Goal: Task Accomplishment & Management: Manage account settings

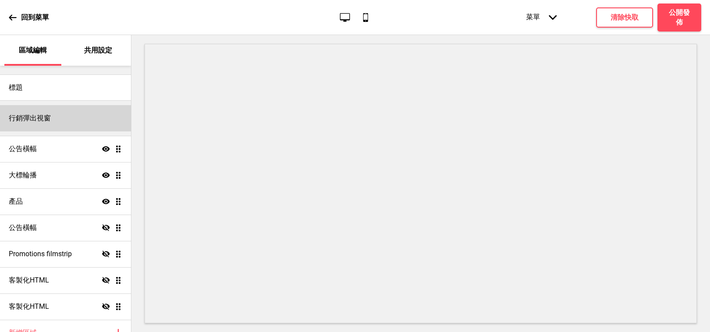
click at [33, 117] on h4 "行銷彈出視窗" at bounding box center [30, 118] width 42 height 10
select select "timeDelay"
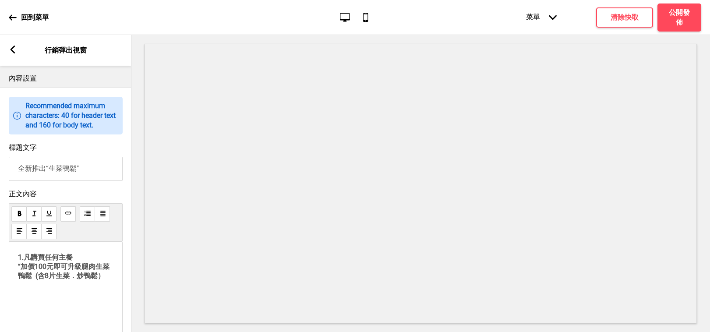
scroll to position [569, 0]
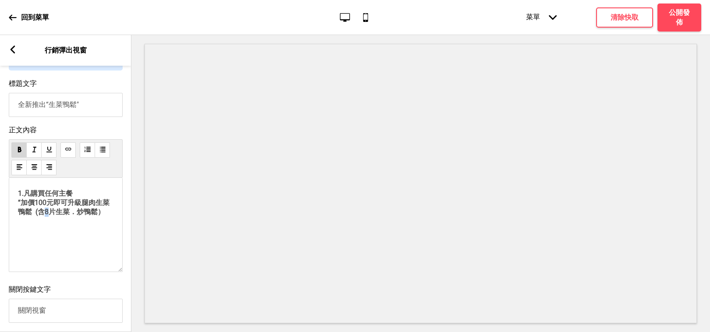
click at [46, 216] on span "1.凡購買任何主餐 “加價100元即可升級腿肉生菜鴨鬆 (含8片生菜．炒鴨鬆）" at bounding box center [64, 202] width 92 height 27
click at [95, 263] on div "1.凡購買任何主餐 “加價100元即可升級腿肉生菜鴨鬆 (含6片生菜．炒鴨鬆） ﻿" at bounding box center [66, 225] width 114 height 94
click at [77, 212] on p "1.凡購買任何主餐 “加價100元即可升級腿肉生菜鴨鬆 (含6片生菜．炒鴨鬆）" at bounding box center [65, 203] width 95 height 28
drag, startPoint x: 25, startPoint y: 214, endPoint x: 17, endPoint y: 215, distance: 8.9
click at [17, 215] on div "1.凡購買任何主餐 “加價100元即可升級腿肉生菜鴨鬆 (含6片生菜．炒鴨鬆） ﻿" at bounding box center [66, 225] width 114 height 94
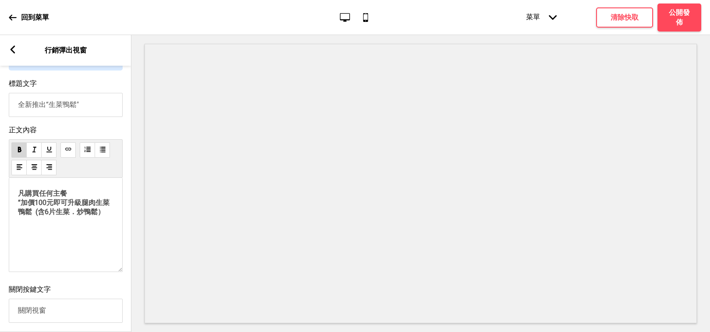
click at [20, 213] on span "凡購買任何主餐 “加價100元即可升級腿肉生菜鴨鬆 (含6片生菜．炒鴨鬆）" at bounding box center [64, 202] width 92 height 27
drag, startPoint x: 21, startPoint y: 243, endPoint x: 122, endPoint y: 231, distance: 102.3
click at [20, 232] on p "﻿" at bounding box center [65, 228] width 95 height 8
click at [109, 217] on p "凡購買任何主餐 “加價100元即可升級腿肉生菜鴨鬆 (含6片生菜．炒鴨鬆）" at bounding box center [65, 203] width 95 height 28
click at [55, 232] on span "或直接選擇菜鴨鬆" at bounding box center [46, 228] width 56 height 8
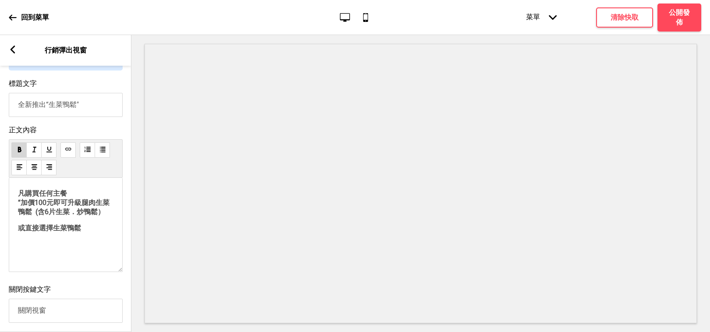
click at [103, 233] on p "或直接選擇生菜鴨鬆" at bounding box center [65, 228] width 95 height 9
drag, startPoint x: 18, startPoint y: 244, endPoint x: 24, endPoint y: 251, distance: 8.7
click at [19, 232] on span "或直接選擇生菜鴨鬆套餐" at bounding box center [56, 228] width 77 height 8
drag, startPoint x: 103, startPoint y: 240, endPoint x: 9, endPoint y: 238, distance: 94.6
click at [11, 237] on div "凡購買任何主餐 “加價100元即可升級腿肉生菜鴨鬆 (含6片生菜．炒鴨鬆）或直接選擇生菜鴨鬆套餐 ﻿" at bounding box center [66, 225] width 114 height 94
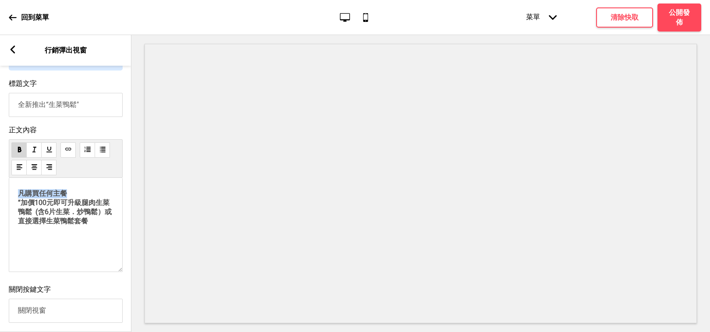
drag, startPoint x: 72, startPoint y: 213, endPoint x: 6, endPoint y: 212, distance: 66.6
click at [6, 212] on div "正文內容 凡購買任何主餐 “加價100元即可升級腿肉生菜鴨鬆 (含6片生菜．炒鴨鬆）或直接選擇生菜鴨鬆套餐 ﻿" at bounding box center [65, 200] width 131 height 159
drag, startPoint x: 98, startPoint y: 238, endPoint x: 19, endPoint y: 237, distance: 78.4
click at [19, 226] on p "或直接選擇生菜鴨鬆套餐 “加價100元即可升級腿肉生菜鴨鬆 (含6片生菜．炒鴨鬆）或直接選擇生菜鴨鬆套餐" at bounding box center [65, 207] width 95 height 37
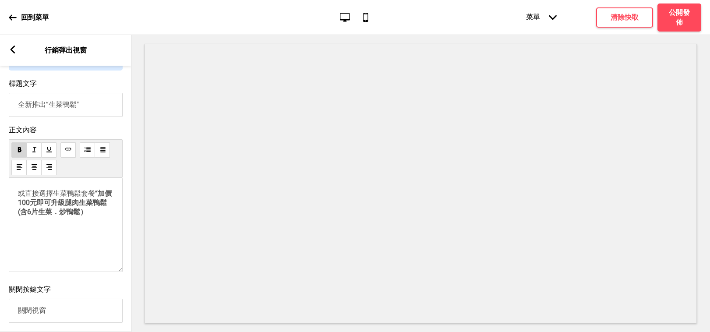
click at [101, 212] on p "或直接選擇生菜鴨鬆套餐 “加價100元即可升級腿肉生菜鴨鬆 (含6片生菜．炒鴨鬆）" at bounding box center [65, 203] width 95 height 28
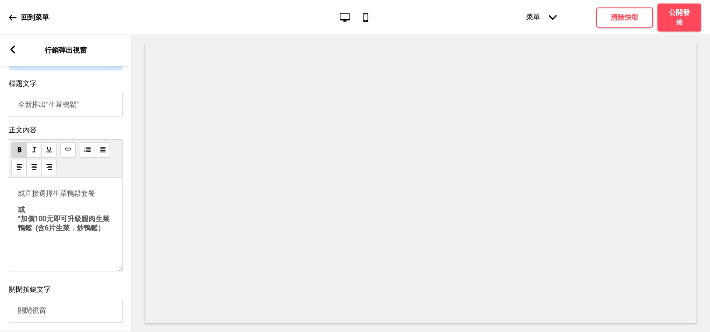
drag, startPoint x: 19, startPoint y: 227, endPoint x: 25, endPoint y: 232, distance: 7.1
click at [19, 227] on span "或 “加價100元即可升級腿肉生菜鴨鬆 (含6片生菜．炒鴨鬆）" at bounding box center [64, 218] width 92 height 27
click at [26, 230] on p "或 “加價100元即可升級腿肉生菜鴨鬆 (含6片生菜．炒鴨鬆）" at bounding box center [65, 219] width 95 height 28
click at [18, 236] on div "或直接選擇生菜鴨鬆套餐 或 “加價100元即可升級腿肉生菜鴨鬆 (含6片生菜．炒鴨鬆） ﻿" at bounding box center [66, 225] width 114 height 94
click at [19, 232] on span "或 “加價100元即可升級腿肉生菜鴨鬆 (含6片生菜．炒鴨鬆）" at bounding box center [64, 218] width 92 height 27
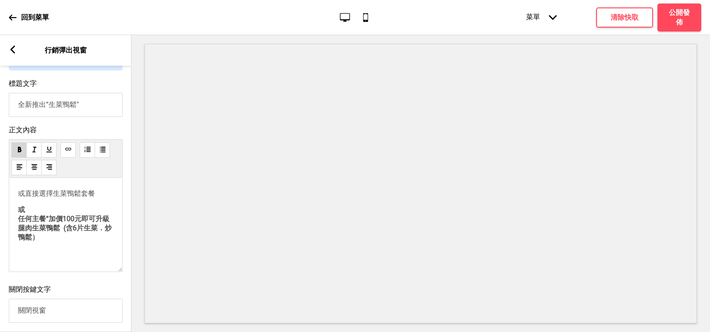
drag, startPoint x: 115, startPoint y: 247, endPoint x: 109, endPoint y: 247, distance: 5.7
click at [115, 247] on div "或直接選擇生菜鴨鬆套餐 或 任何主餐“加價100元即可升級腿肉生菜鴨鬆 (含6片生菜．炒鴨鬆） ﻿" at bounding box center [66, 225] width 114 height 94
click at [108, 242] on p "或 任何主餐“加價100元即可升級腿肉生菜鴨鬆 (含6片生菜．炒鴨鬆）" at bounding box center [65, 223] width 95 height 37
click at [55, 242] on p "或 任何主餐“加價100元即可升級腿肉生菜鴨鬆 (含6片生菜．炒鴨鬆）" at bounding box center [65, 223] width 95 height 37
click at [49, 226] on p "或 任何主餐“加價100元即可升級腿肉生菜鴨鬆 (含6片生菜．炒鴨鬆）" at bounding box center [65, 223] width 95 height 37
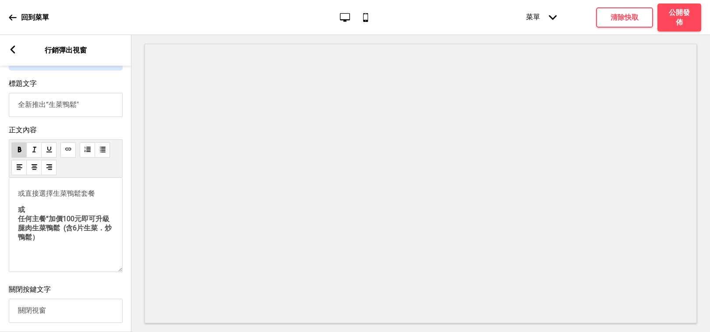
click at [20, 221] on div "或直接選擇生菜鴨鬆套餐 或 任何主餐“加價100元即可升級腿肉生菜鴨鬆 (含6片生菜．炒鴨鬆） ﻿" at bounding box center [65, 223] width 95 height 68
drag, startPoint x: 24, startPoint y: 226, endPoint x: 17, endPoint y: 216, distance: 11.3
click at [17, 216] on div "或直接選擇生菜鴨鬆套餐 或 任何主餐“加價100元即可升級腿肉生菜鴨鬆 (含6片生菜．炒鴨鬆） ﻿" at bounding box center [66, 225] width 114 height 94
drag, startPoint x: 22, startPoint y: 220, endPoint x: 29, endPoint y: 226, distance: 9.3
click at [22, 220] on div "或直接選擇生菜鴨鬆套餐 或 任何主餐“加價100元即可升級腿肉生菜鴨鬆 (含6片生菜．炒鴨鬆） ﻿" at bounding box center [65, 223] width 95 height 68
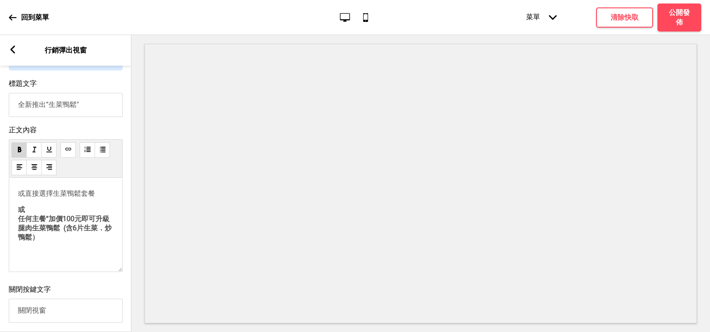
click at [19, 221] on div "或直接選擇生菜鴨鬆套餐 或 任何主餐“加價100元即可升級腿肉生菜鴨鬆 (含6片生菜．炒鴨鬆） ﻿" at bounding box center [65, 223] width 95 height 68
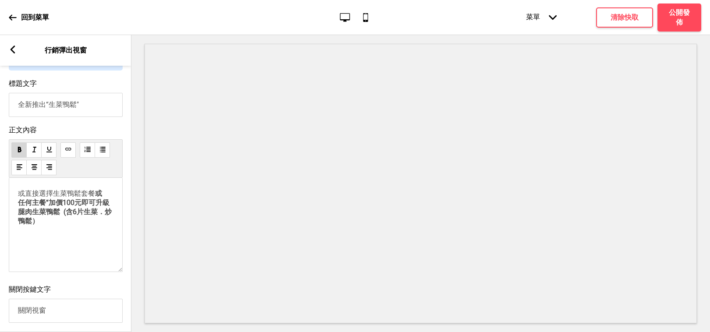
click at [19, 223] on span "或 任何主餐“加價100元即可升級腿肉生菜鴨鬆 (含6片生菜．炒鴨鬆）" at bounding box center [65, 207] width 94 height 36
drag, startPoint x: 104, startPoint y: 214, endPoint x: 99, endPoint y: 214, distance: 4.8
click at [99, 214] on p "或直接選擇生菜鴨鬆套餐 或 or任何主餐“加價100元即可升級腿肉生菜鴨鬆 (含6片生菜．炒鴨鬆）" at bounding box center [65, 207] width 95 height 37
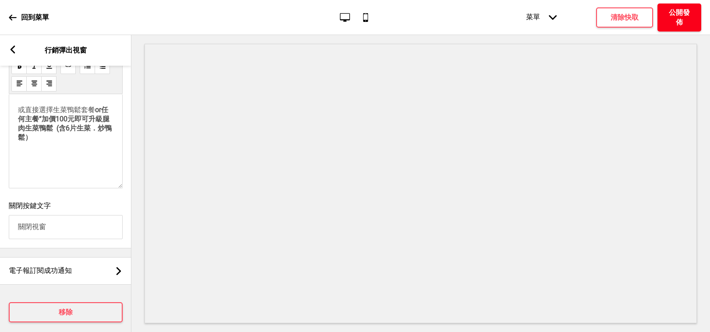
click at [574, 13] on h4 "公開發佈" at bounding box center [679, 17] width 26 height 19
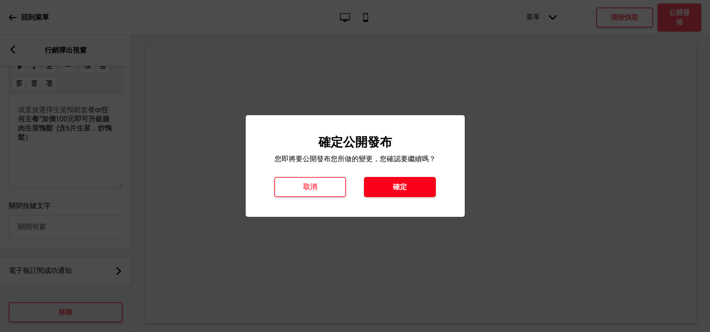
click at [422, 184] on button "確定" at bounding box center [400, 187] width 72 height 20
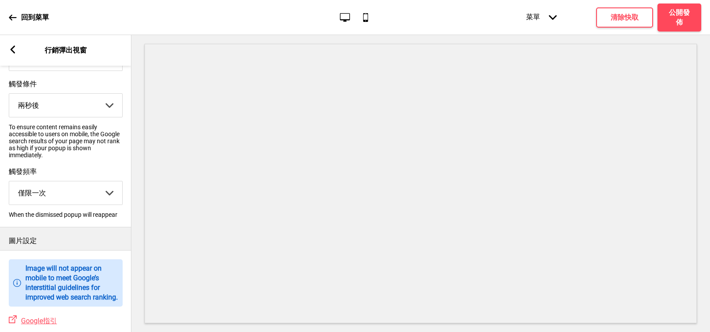
scroll to position [0, 0]
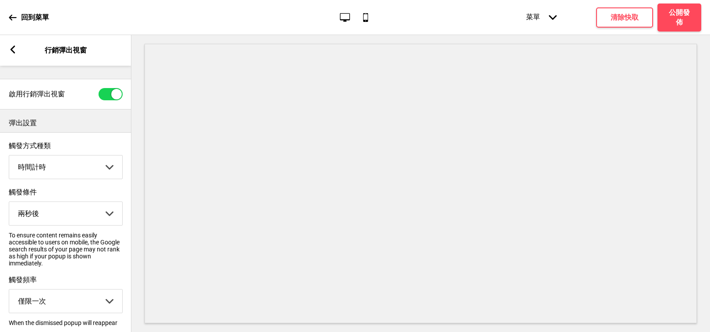
click at [14, 52] on icon at bounding box center [13, 50] width 5 height 8
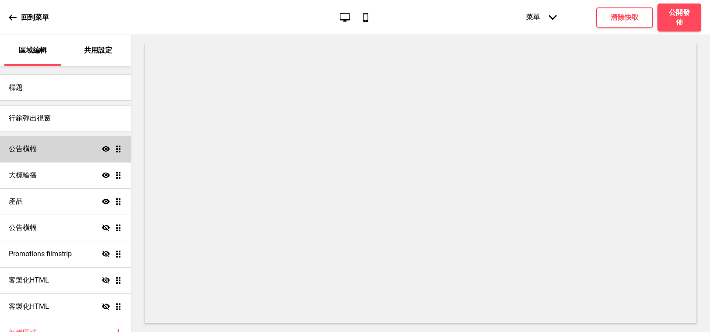
click at [36, 149] on h4 "公告橫幅" at bounding box center [23, 149] width 28 height 10
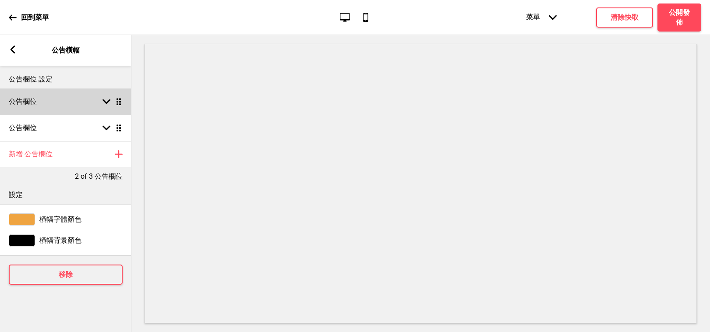
click at [104, 100] on icon at bounding box center [107, 101] width 8 height 5
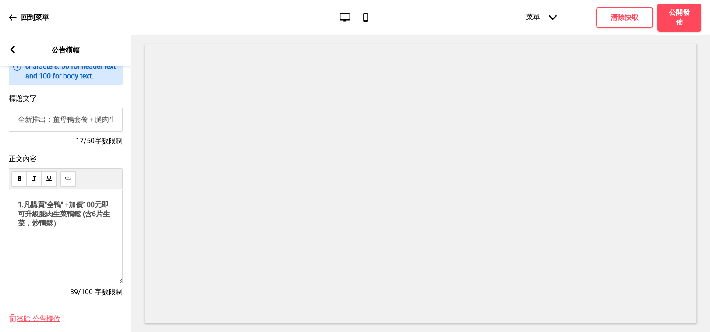
scroll to position [61, 0]
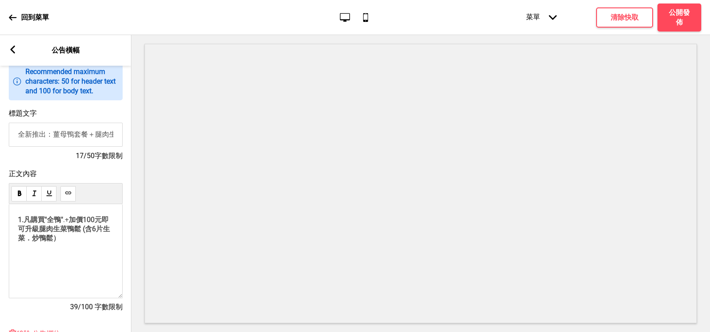
click at [8, 49] on div "箭頭left 公告橫幅" at bounding box center [65, 50] width 131 height 31
click at [14, 48] on icon at bounding box center [13, 50] width 5 height 8
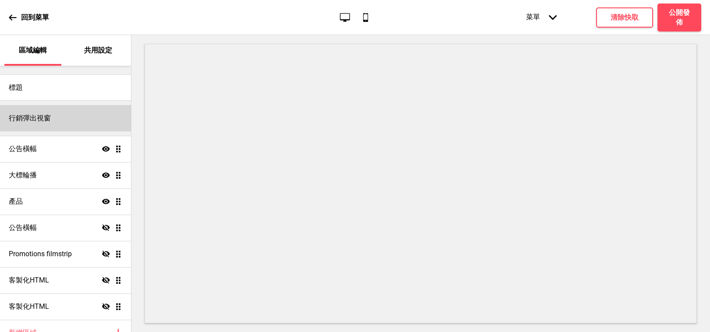
click at [62, 113] on div "行銷彈出視窗" at bounding box center [65, 118] width 131 height 26
select select "timeDelay"
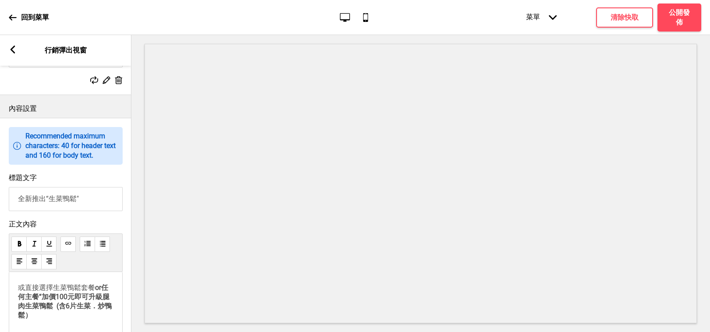
scroll to position [663, 0]
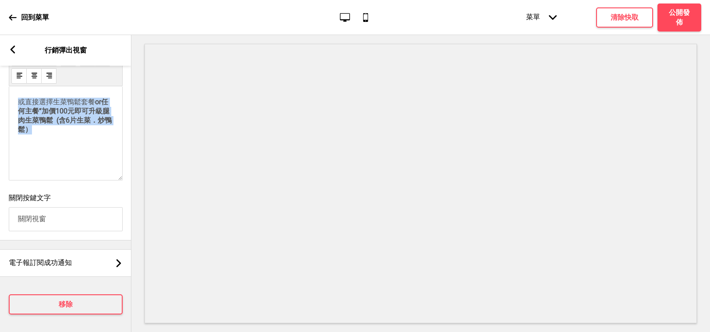
drag, startPoint x: 58, startPoint y: 148, endPoint x: 12, endPoint y: 123, distance: 52.0
click at [12, 123] on div "或直接選擇生菜鴨鬆套餐 or任何主餐“加價100元即可升級腿肉生菜鴨鬆 (含6片生菜．炒鴨鬆） ﻿" at bounding box center [66, 133] width 114 height 94
copy p "或直接選擇生菜鴨鬆套餐 or任何主餐“加價100元即可升級腿肉生菜鴨鬆 (含6片生菜．炒鴨鬆）"
click at [12, 18] on icon at bounding box center [12, 17] width 7 height 6
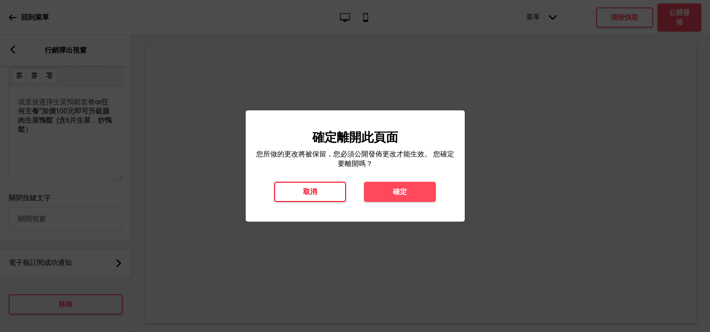
click at [310, 191] on h4 "取消" at bounding box center [310, 192] width 14 height 10
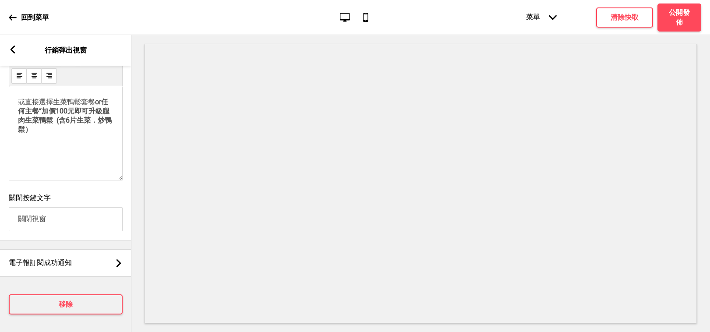
click at [13, 47] on icon at bounding box center [13, 50] width 5 height 8
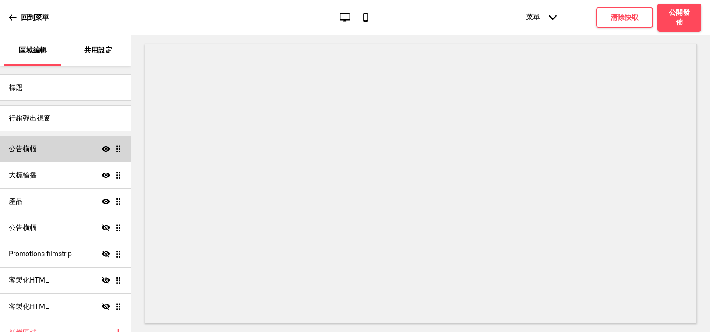
click at [58, 150] on div "公告橫幅 顯示 拖曳" at bounding box center [65, 149] width 131 height 26
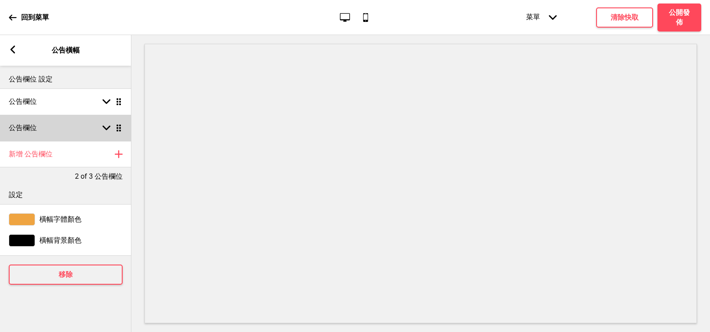
click at [105, 123] on div "公告欄位 箭頭down 拖曳" at bounding box center [65, 128] width 131 height 26
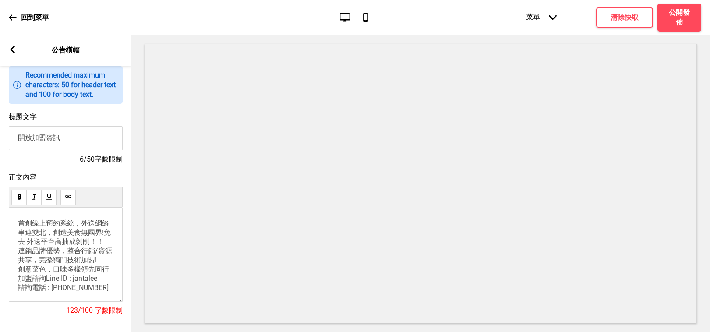
scroll to position [0, 0]
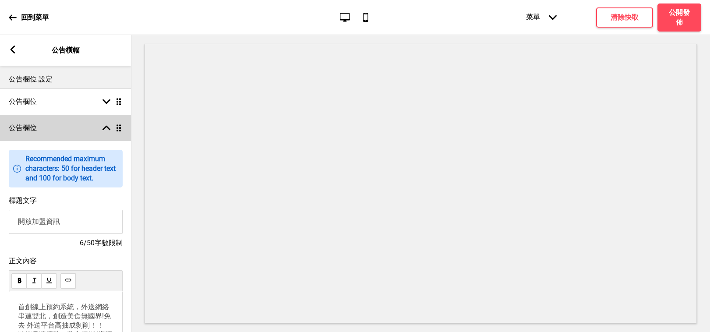
drag, startPoint x: 104, startPoint y: 128, endPoint x: 106, endPoint y: 123, distance: 5.5
click at [104, 128] on icon at bounding box center [107, 128] width 8 height 5
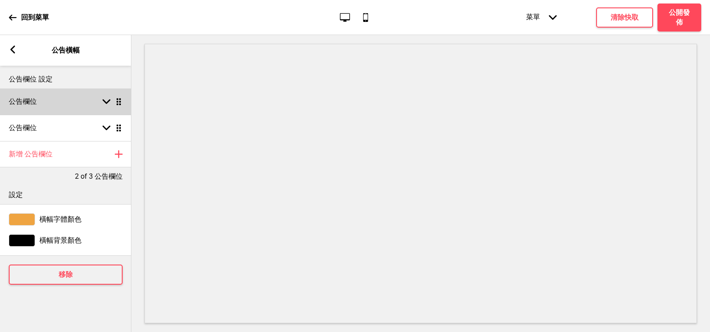
click at [109, 99] on rect at bounding box center [107, 102] width 8 height 8
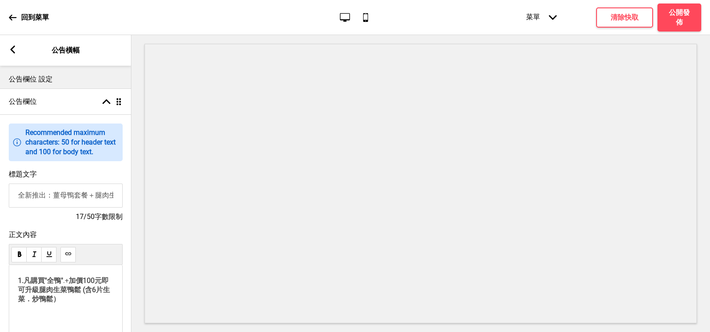
scroll to position [77, 0]
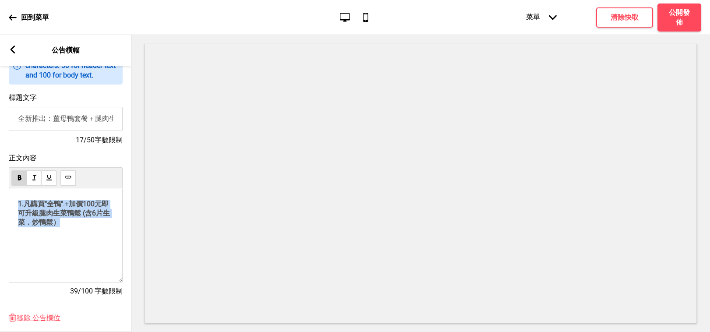
drag, startPoint x: 80, startPoint y: 232, endPoint x: 15, endPoint y: 212, distance: 68.2
click at [15, 212] on div "1.凡購買"全鴨" .+ 加價100元即可升級腿肉生菜鴨鬆 (含6片生菜．炒鴨鬆） ﻿" at bounding box center [66, 235] width 114 height 94
click at [75, 227] on p "1.凡購買"全鴨" .+ 加價100元即可升級腿肉生菜鴨鬆 (含6片生菜．炒鴨鬆）" at bounding box center [65, 214] width 95 height 28
drag, startPoint x: 69, startPoint y: 230, endPoint x: 7, endPoint y: 209, distance: 65.8
click at [7, 209] on div "正文內容 1.凡購買"全鴨" .+ 加價100元即可升級腿肉生菜鴨鬆 (含6片生菜．炒鴨鬆） ﻿ 39/100 字數限制" at bounding box center [65, 229] width 131 height 160
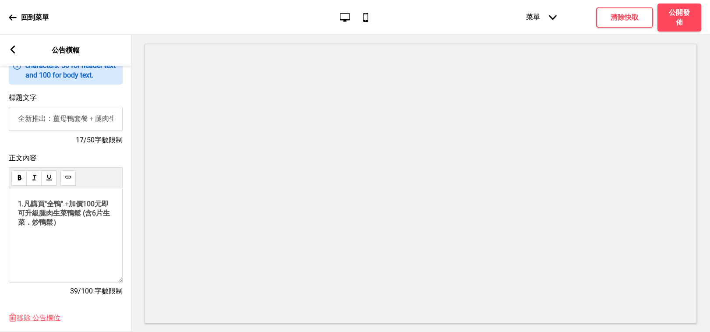
click at [87, 238] on div "1.凡購買"全鴨" .+ 加價100元即可升級腿肉生菜鴨鬆 (含6片生菜．炒鴨鬆） ﻿" at bounding box center [65, 229] width 95 height 58
click at [17, 47] on div "箭頭left 公告橫幅" at bounding box center [65, 50] width 131 height 31
click at [14, 47] on icon at bounding box center [13, 50] width 5 height 8
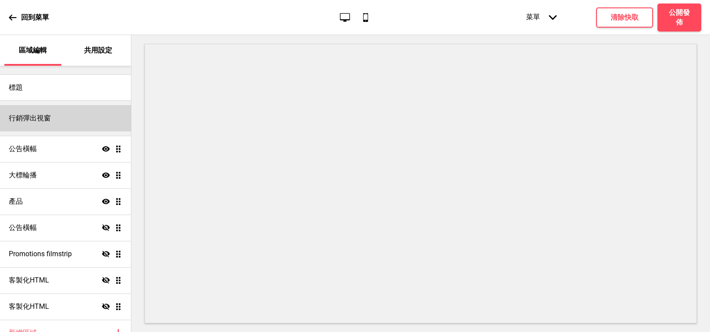
click at [42, 118] on h4 "行銷彈出視窗" at bounding box center [30, 118] width 42 height 10
select select "timeDelay"
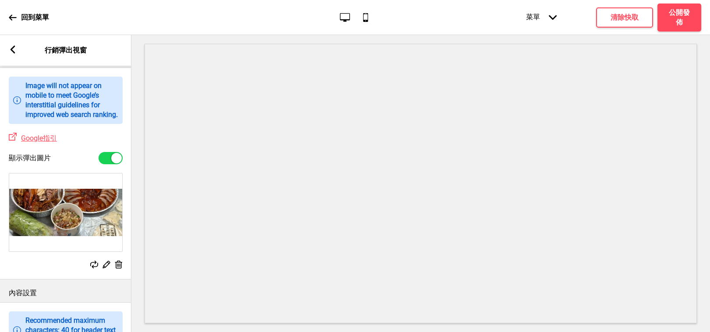
scroll to position [588, 0]
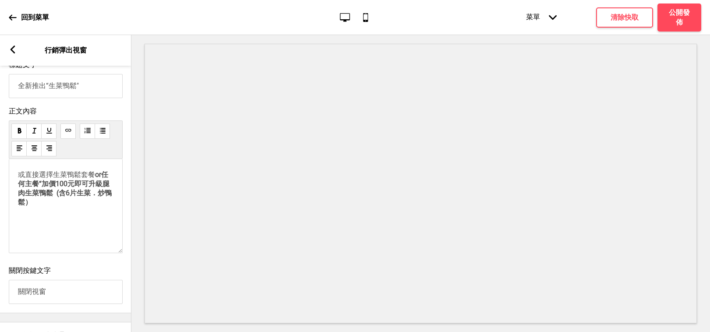
drag, startPoint x: 75, startPoint y: 219, endPoint x: 14, endPoint y: 190, distance: 67.6
click at [14, 190] on div "或直接選擇生菜鴨鬆套餐 or任何主餐“加價100元即可升級腿肉生菜鴨鬆 (含6片生菜．炒鴨鬆） ﻿" at bounding box center [66, 206] width 114 height 94
copy p "或直接選擇生菜鴨鬆套餐 or任何主餐“加價100元即可升級腿肉生菜鴨鬆 (含6片生菜．炒鴨鬆）"
click at [12, 46] on rect at bounding box center [13, 50] width 8 height 8
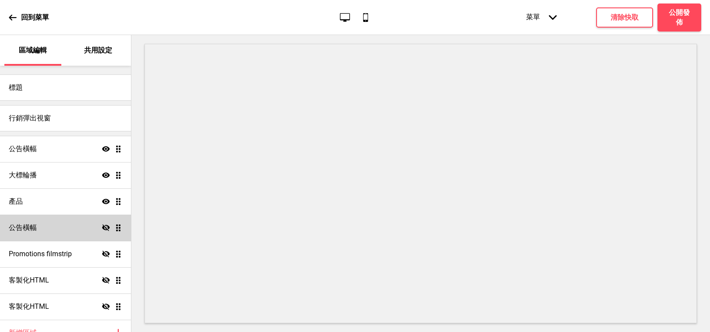
click at [80, 224] on div "公告橫幅 隱藏 拖曳" at bounding box center [65, 228] width 131 height 26
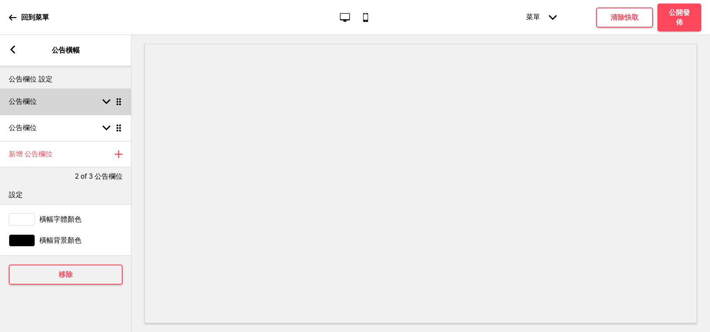
click at [105, 106] on div "公告欄位 箭頭down 拖曳" at bounding box center [65, 101] width 131 height 26
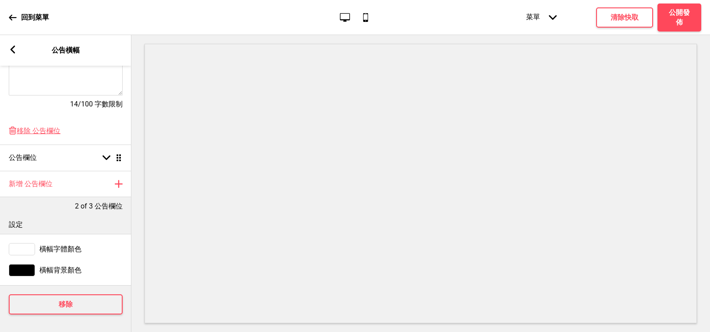
scroll to position [0, 0]
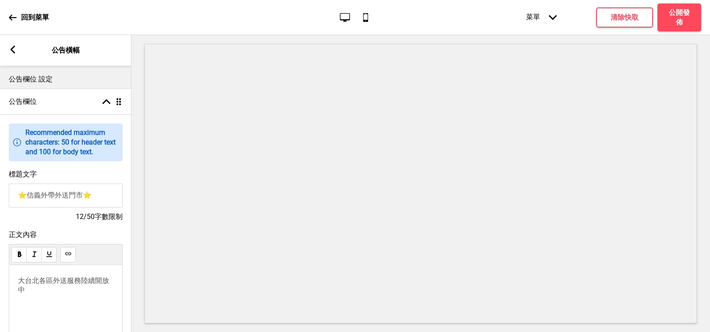
click at [14, 18] on icon at bounding box center [13, 18] width 8 height 8
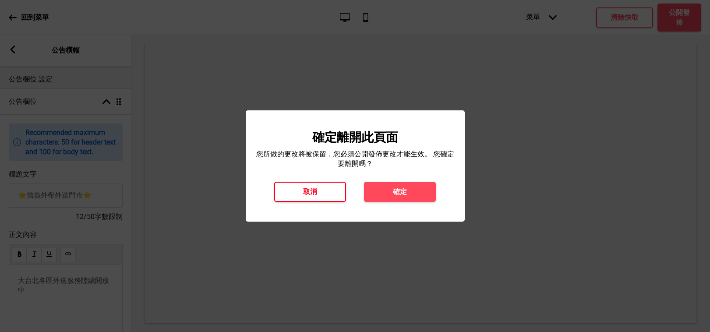
click at [329, 191] on button "取消" at bounding box center [310, 192] width 72 height 20
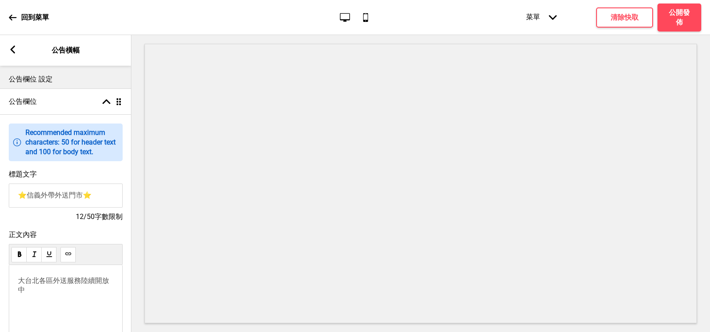
click at [14, 49] on rect at bounding box center [13, 50] width 8 height 8
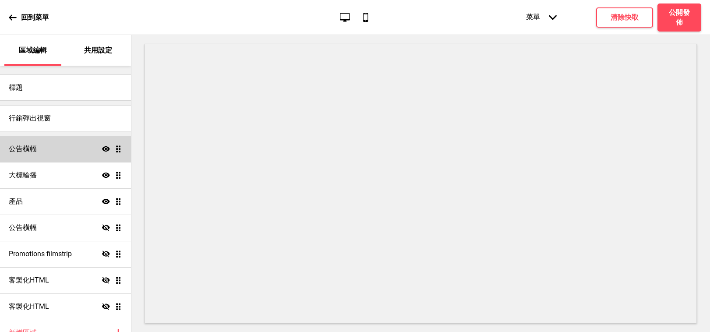
click at [54, 150] on div "公告橫幅 顯示 拖曳" at bounding box center [65, 149] width 131 height 26
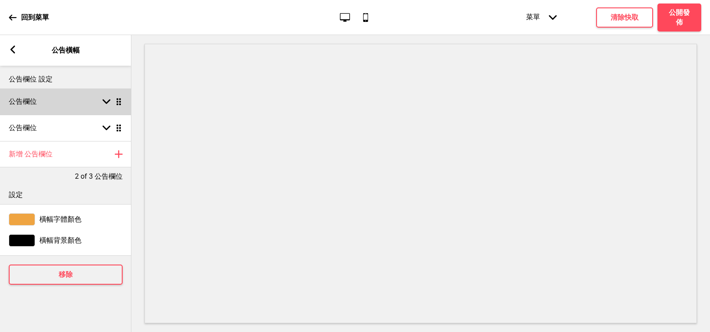
click at [111, 103] on div "箭頭down 拖曳" at bounding box center [110, 102] width 25 height 8
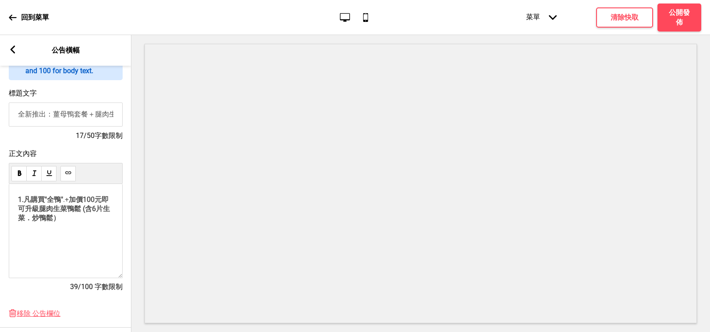
scroll to position [83, 0]
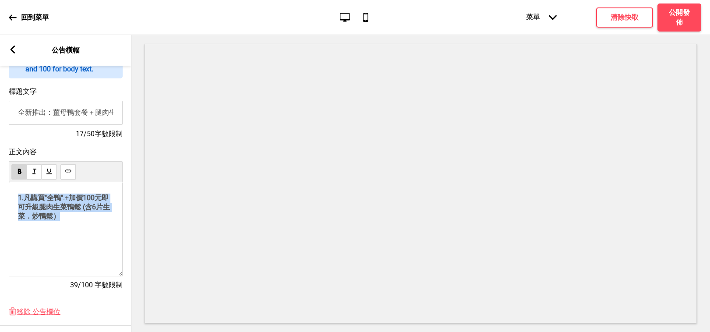
drag, startPoint x: 97, startPoint y: 223, endPoint x: 15, endPoint y: 201, distance: 85.0
click at [15, 201] on div "1.凡購買"全鴨" .+ 加價100元即可升級腿肉生菜鴨鬆 (含6片生菜．炒鴨鬆） ﻿" at bounding box center [66, 229] width 114 height 94
click at [98, 221] on p "1.凡購買"全鴨" .+ 加價100元即可升級腿肉生菜鴨鬆 (含6片生菜．炒鴨鬆）" at bounding box center [65, 208] width 95 height 28
click at [25, 202] on p "﻿" at bounding box center [65, 198] width 95 height 8
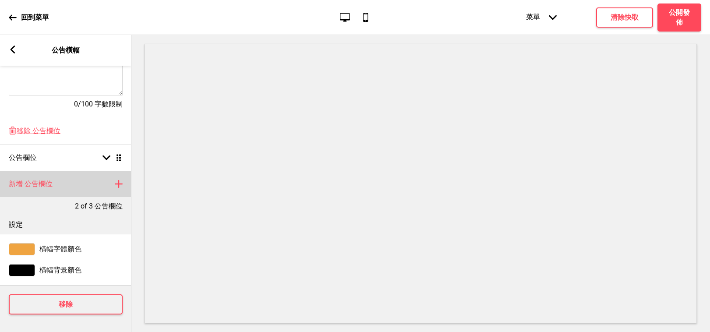
scroll to position [93, 0]
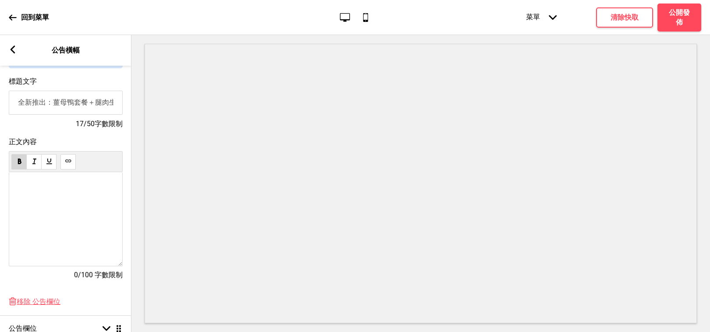
click at [36, 192] on p "﻿" at bounding box center [65, 188] width 95 height 8
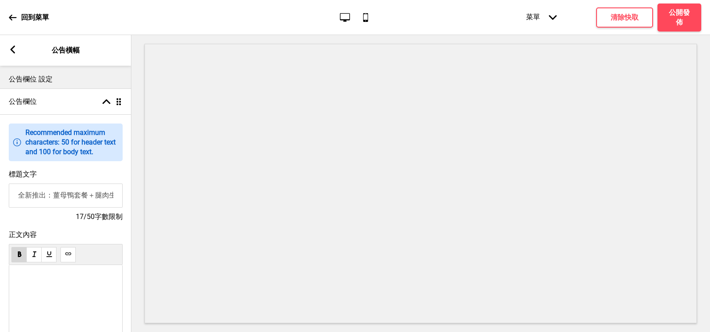
scroll to position [53, 0]
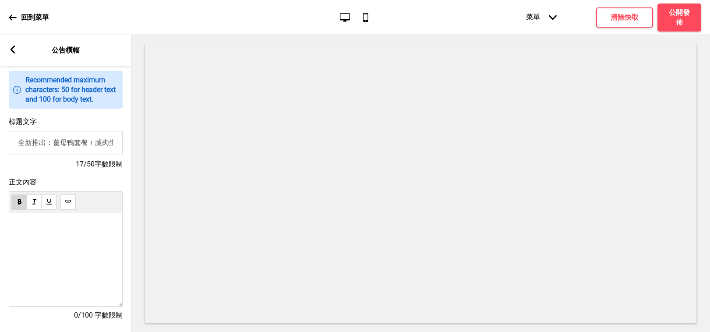
click at [59, 231] on div "﻿ ﻿" at bounding box center [66, 259] width 114 height 94
click at [30, 232] on p "﻿" at bounding box center [65, 228] width 95 height 8
click at [60, 243] on div "﻿ ﻿" at bounding box center [65, 236] width 95 height 24
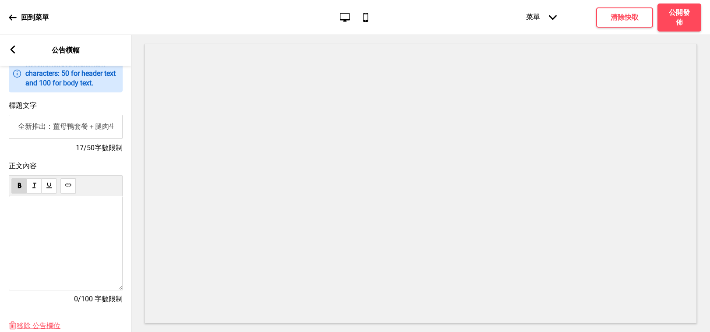
scroll to position [103, 0]
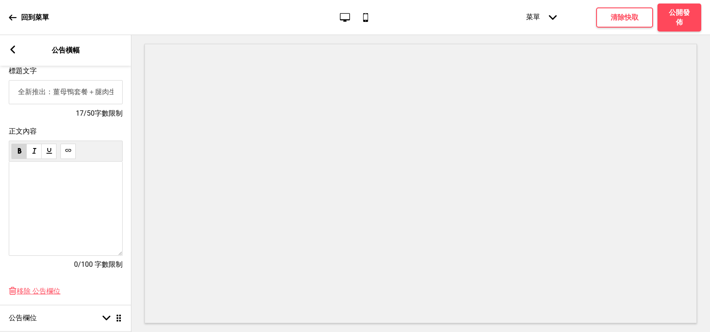
click at [72, 197] on p "﻿" at bounding box center [65, 192] width 95 height 8
drag, startPoint x: 110, startPoint y: 103, endPoint x: 117, endPoint y: 102, distance: 6.2
click at [120, 102] on input "全新推出：薑母鴨套餐＋腿肉生菜鴨鬆" at bounding box center [66, 92] width 114 height 24
click at [115, 102] on input "全新推出：薑母鴨套餐＋腿肉生菜鴨鬆" at bounding box center [66, 92] width 114 height 24
type input "全新推出：薑母鴨套餐＋腿肉生菜鴨鬆套餐"
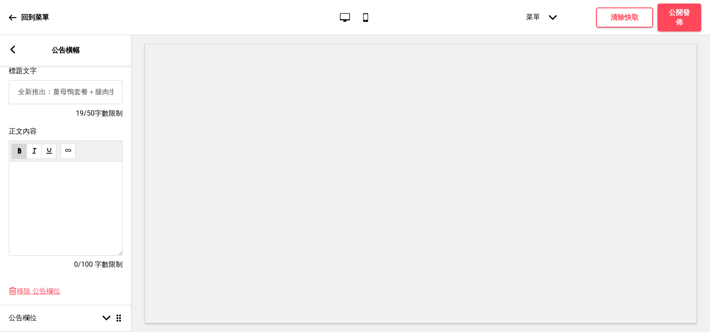
click at [71, 197] on p "﻿" at bounding box center [65, 192] width 95 height 8
click at [18, 192] on div "﻿ ﻿" at bounding box center [65, 185] width 95 height 24
click at [29, 181] on p "﻿" at bounding box center [65, 177] width 95 height 8
click at [25, 181] on p "﻿" at bounding box center [65, 177] width 95 height 8
click at [22, 182] on div "﻿ ﻿" at bounding box center [66, 209] width 114 height 94
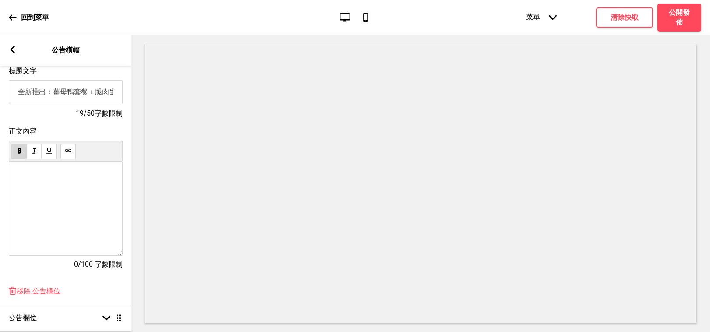
drag, startPoint x: 20, startPoint y: 194, endPoint x: 31, endPoint y: 207, distance: 16.8
click at [20, 194] on div "﻿ ﻿" at bounding box center [65, 185] width 95 height 24
click at [21, 181] on p "﻿" at bounding box center [65, 177] width 95 height 8
click at [65, 181] on span "源自江浙名菜“菜蝦" at bounding box center [47, 177] width 59 height 8
click at [99, 182] on p "源自江浙名菜“生菜蝦" at bounding box center [65, 177] width 95 height 9
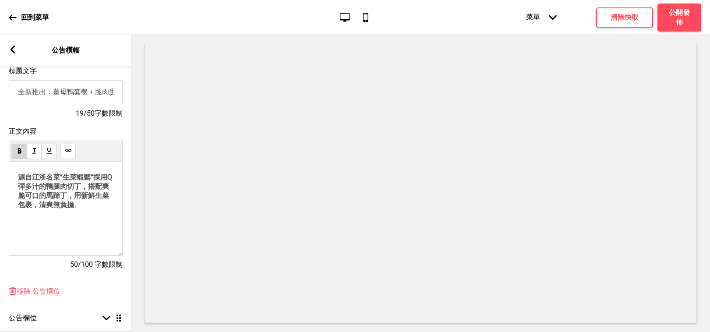
click at [95, 197] on span "源自江浙名菜“生菜蝦鬆”採用Q彈多汁的鴨腿肉切丁，搭配爽脆可口的馬蹄丁，用新鮮生菜包裹，清爽無負擔" at bounding box center [65, 191] width 94 height 36
drag, startPoint x: 48, startPoint y: 211, endPoint x: 56, endPoint y: 217, distance: 10.1
click at [48, 209] on span "源自江浙名菜“生菜蝦鬆”採用Q彈多汁的鴨腿肉切丁，搭配爽脆可口的馬蹄丁，用新鮮生菜包裹，清爽無負擔" at bounding box center [65, 191] width 94 height 36
click at [101, 226] on div "源自江浙名菜“生菜蝦鬆”採用Q彈多汁的鴨腿肉切丁，搭配爽脆可口的馬蹄丁，用新鮮生菜包裹，每一口都吃得到鮮嫩爽脆，清爽無負擔 。 ﻿" at bounding box center [65, 203] width 95 height 61
drag, startPoint x: 96, startPoint y: 216, endPoint x: 100, endPoint y: 227, distance: 11.5
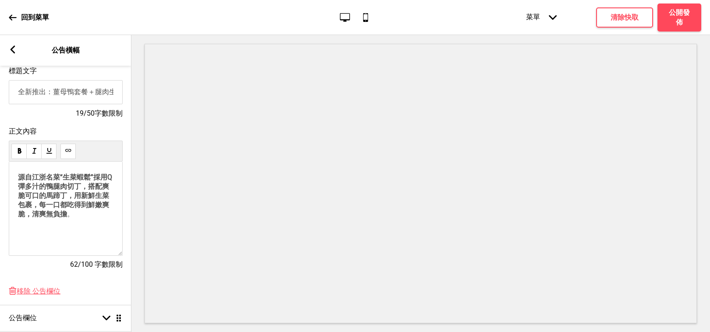
click at [96, 216] on p "源自江浙名菜“生菜蝦鬆”採用Q彈多汁的鴨腿肉切丁，搭配爽脆可口的馬蹄丁，用新鮮生菜包裹，每一口都吃得到鮮嫩爽脆，清爽無負擔 。" at bounding box center [65, 196] width 95 height 46
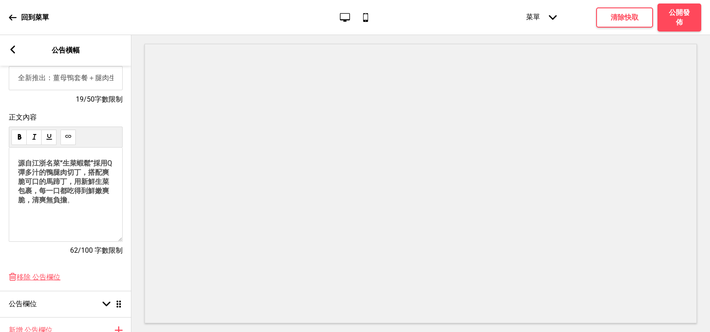
click at [91, 205] on p "源自江浙名菜“生菜蝦鬆”採用Q彈多汁的鴨腿肉切丁，搭配爽脆可口的馬蹄丁，用新鮮生菜包裹，每一口都吃得到鮮嫩爽脆，清爽無負擔 。" at bounding box center [65, 182] width 95 height 46
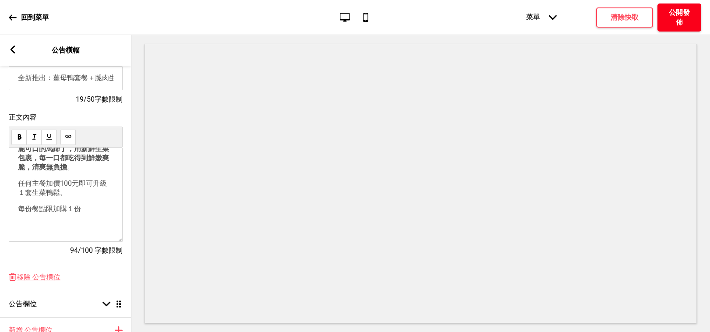
click at [574, 16] on h4 "公開發佈" at bounding box center [679, 17] width 26 height 19
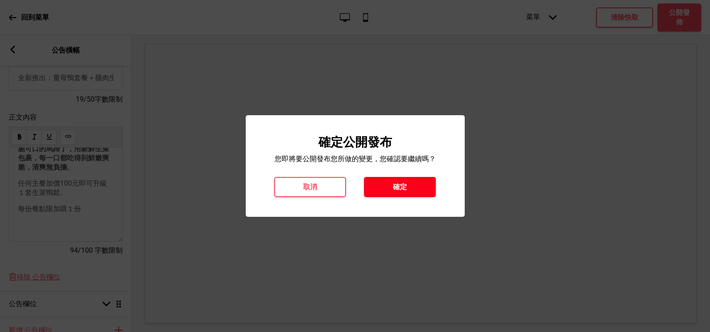
click at [396, 187] on h4 "確定" at bounding box center [400, 187] width 14 height 10
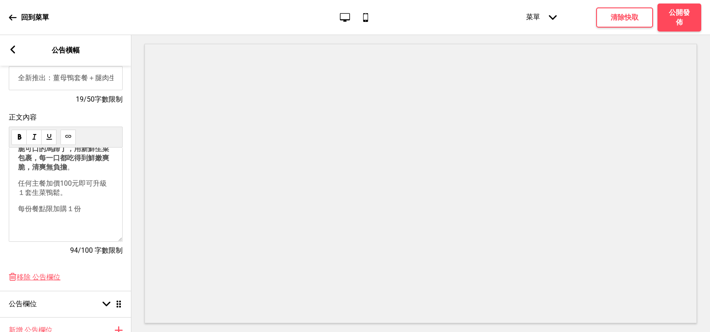
click at [11, 53] on rect at bounding box center [13, 50] width 8 height 8
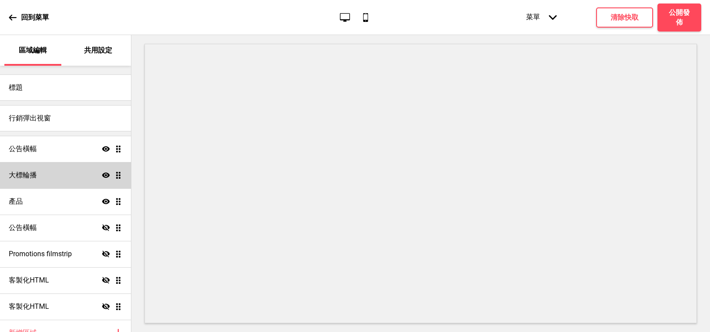
click at [36, 175] on h4 "大標輪播" at bounding box center [23, 175] width 28 height 10
select select "10000"
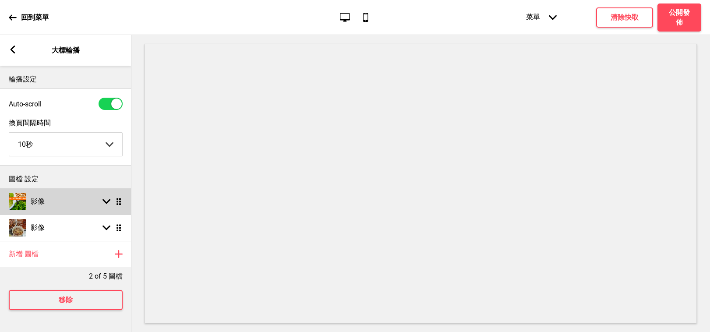
click at [23, 199] on img at bounding box center [18, 202] width 18 height 18
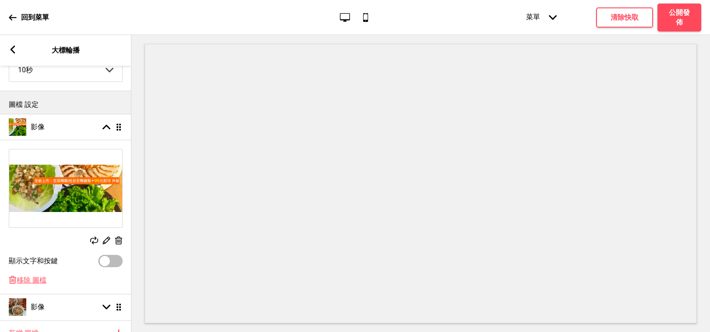
scroll to position [85, 0]
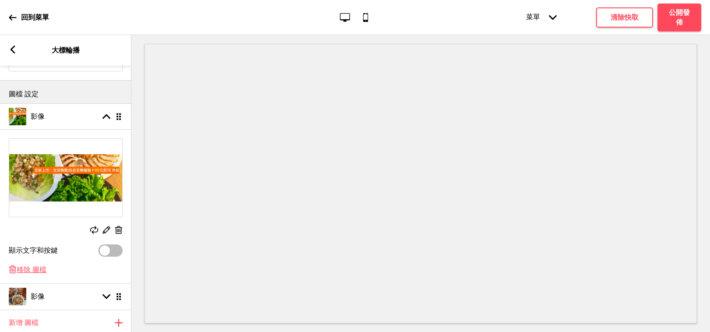
click at [107, 230] on rect at bounding box center [106, 229] width 9 height 9
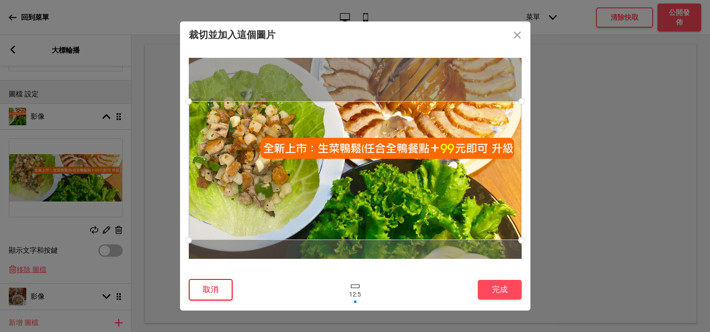
click at [223, 290] on button "取消" at bounding box center [211, 289] width 44 height 21
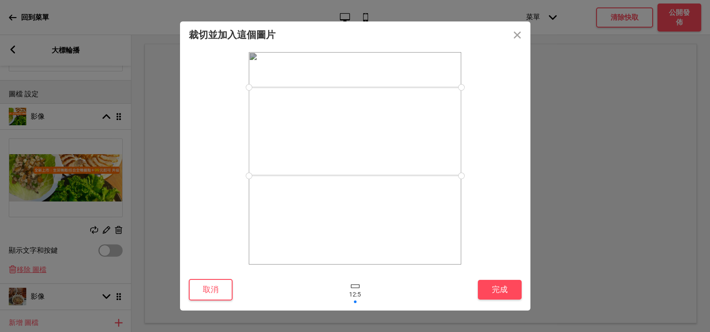
drag, startPoint x: 377, startPoint y: 159, endPoint x: 380, endPoint y: 132, distance: 26.9
click at [380, 132] on div at bounding box center [355, 131] width 212 height 88
click at [490, 292] on button "完成" at bounding box center [500, 290] width 44 height 20
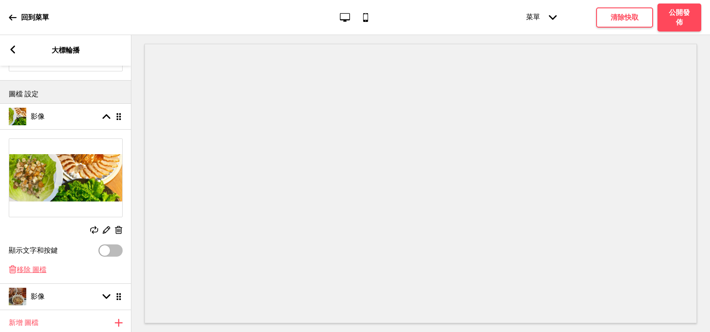
scroll to position [83, 0]
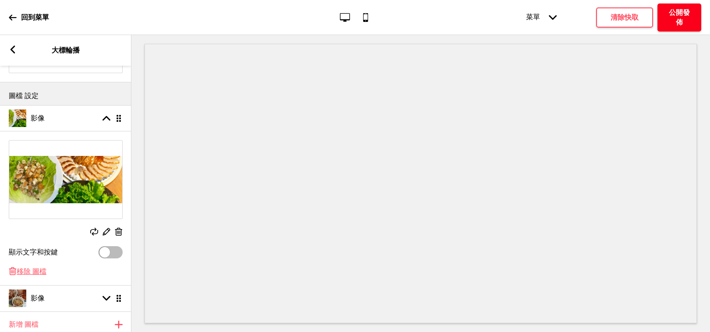
click at [574, 20] on h4 "公開發佈" at bounding box center [679, 17] width 26 height 19
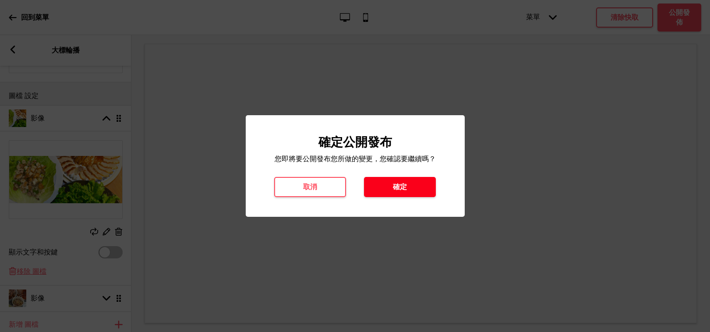
click at [396, 191] on h4 "確定" at bounding box center [400, 187] width 14 height 10
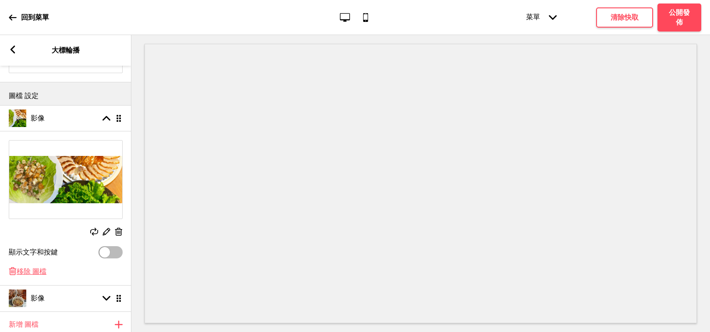
click at [12, 48] on icon at bounding box center [13, 50] width 5 height 8
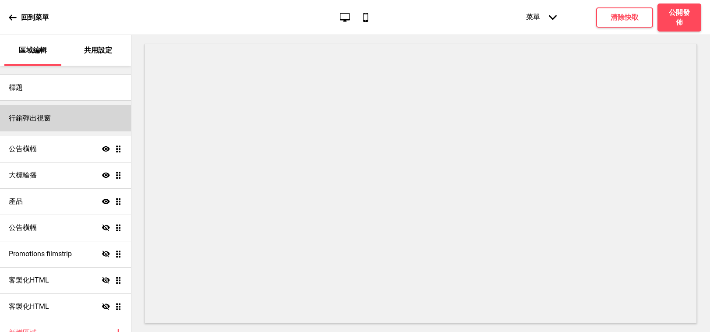
click at [46, 116] on h4 "行銷彈出視窗" at bounding box center [30, 118] width 42 height 10
select select "timeDelay"
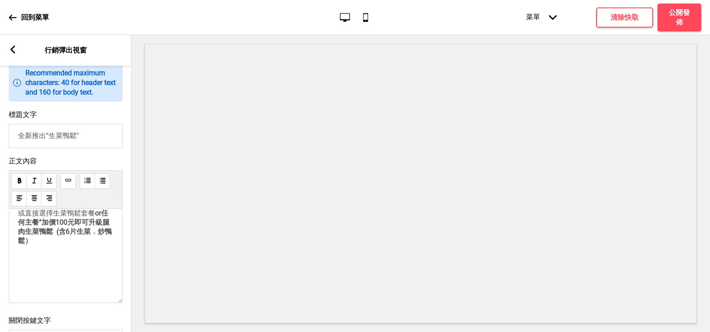
scroll to position [475, 0]
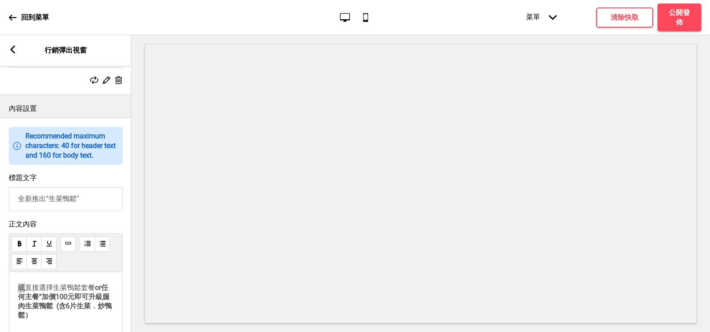
drag, startPoint x: 25, startPoint y: 306, endPoint x: 19, endPoint y: 307, distance: 6.2
click at [19, 292] on span "或直接選擇生菜鴨鬆套餐" at bounding box center [56, 287] width 77 height 8
click at [574, 16] on h4 "公開發佈" at bounding box center [679, 17] width 26 height 19
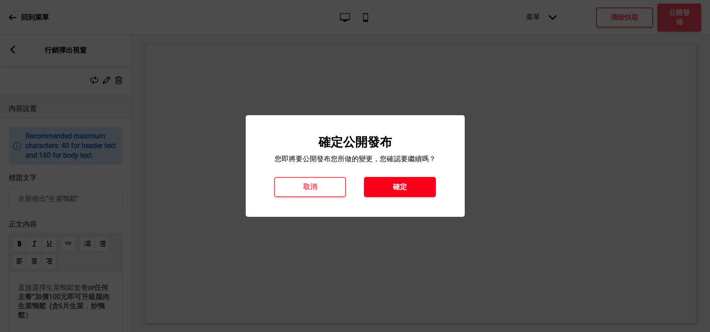
click at [416, 187] on button "確定" at bounding box center [400, 187] width 72 height 20
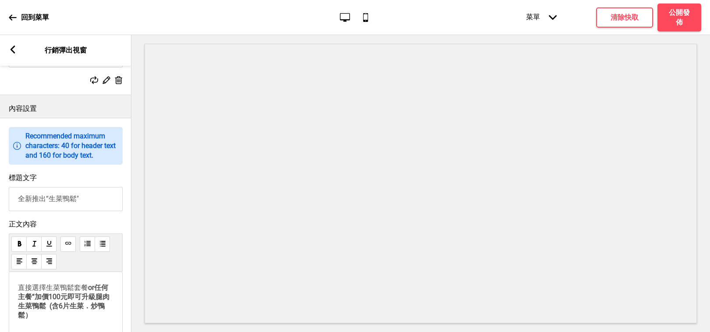
click at [14, 16] on icon at bounding box center [13, 18] width 8 height 8
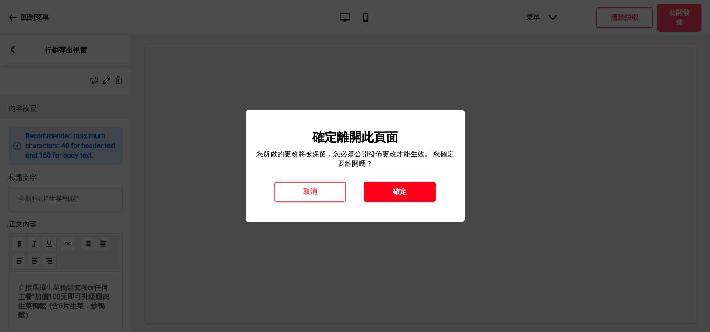
click at [422, 195] on button "確定" at bounding box center [400, 192] width 72 height 20
